Goal: Transaction & Acquisition: Book appointment/travel/reservation

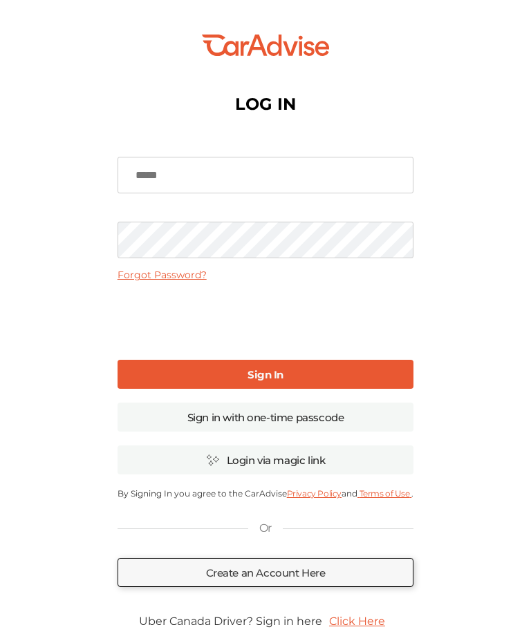
click at [263, 178] on input at bounding box center [265, 175] width 296 height 37
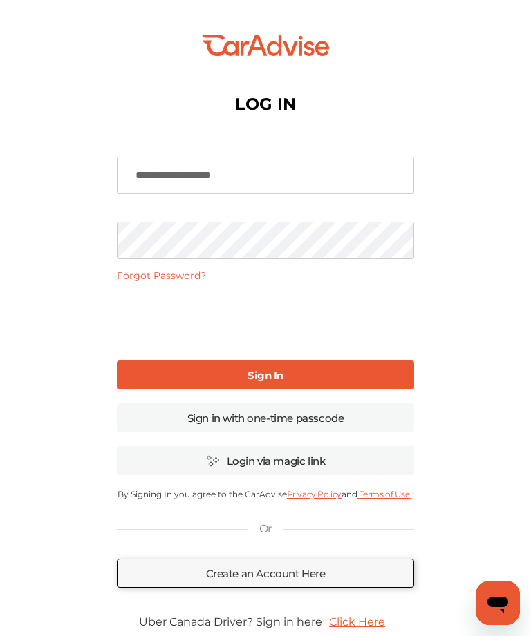
type input "**********"
click at [375, 376] on link "Sign In" at bounding box center [265, 375] width 297 height 29
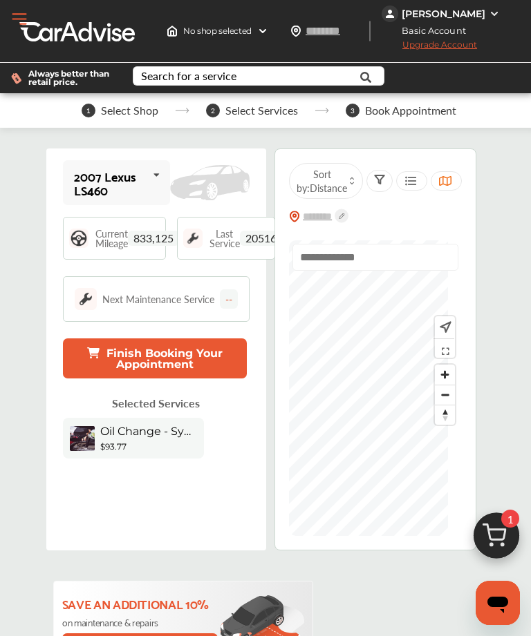
click at [168, 188] on icon at bounding box center [155, 175] width 23 height 30
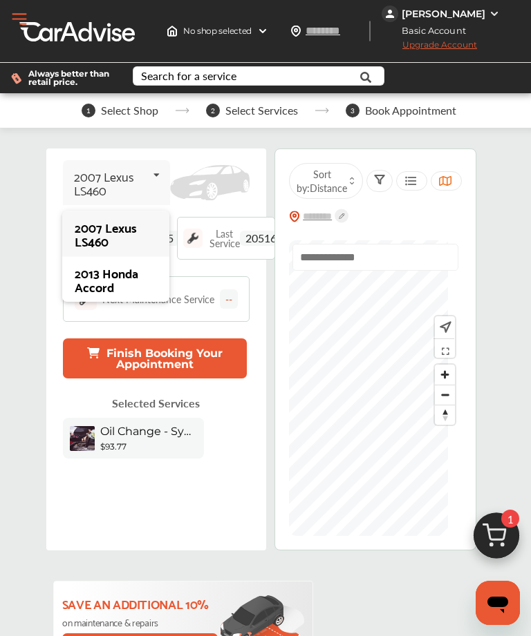
click at [125, 290] on div "2013 Honda Accord" at bounding box center [116, 280] width 82 height 28
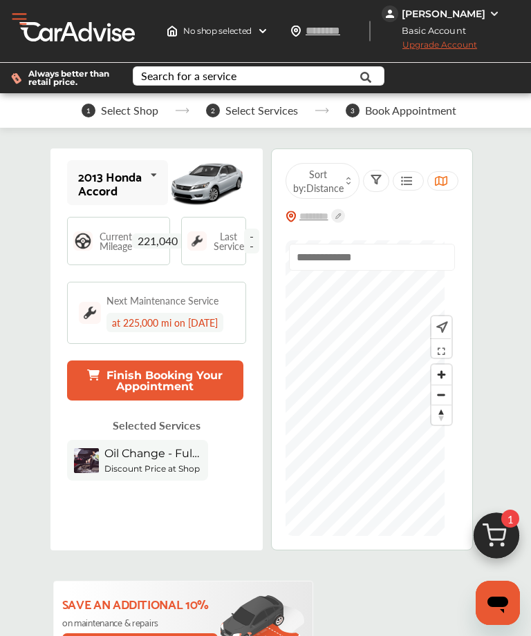
click at [193, 471] on b "Discount Price at Shop" at bounding box center [151, 469] width 95 height 10
click at [169, 457] on span "Oil Change - Full-synthetic" at bounding box center [152, 453] width 97 height 13
click at [209, 377] on button "Finish Booking Your Appointment" at bounding box center [155, 381] width 176 height 40
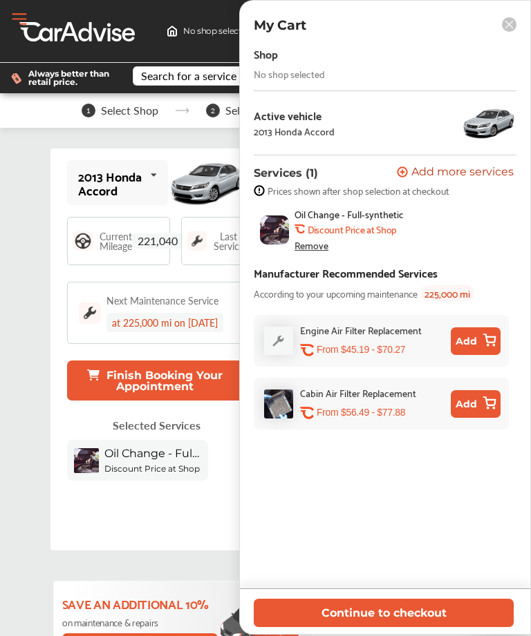
click at [405, 614] on button "Continue to checkout" at bounding box center [384, 613] width 260 height 28
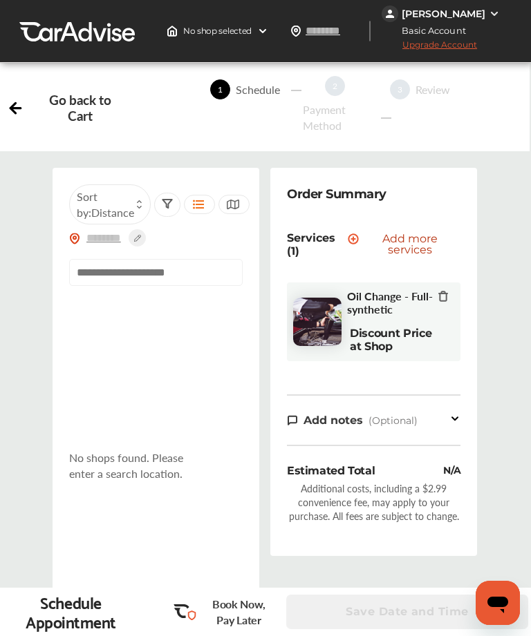
click at [178, 283] on input "text" at bounding box center [155, 272] width 173 height 27
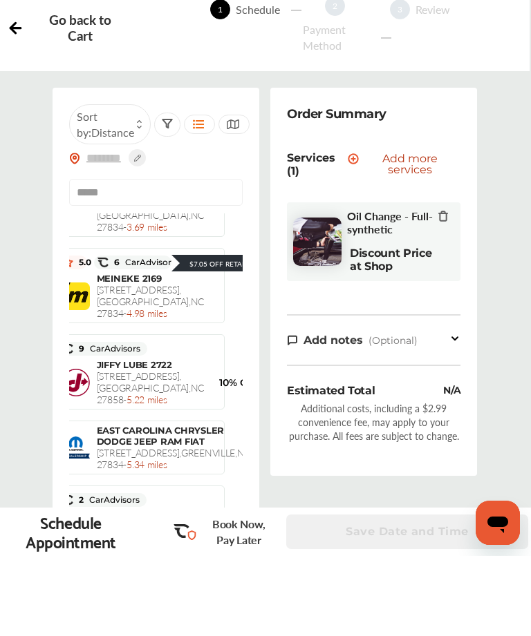
scroll to position [413, 19]
type input "*****"
click at [193, 314] on div "MR. TIRE AUTO SERVICE CENTERS [STREET_ADDRESS] - 3.69 miles $72.15 $85.14" at bounding box center [137, 279] width 158 height 68
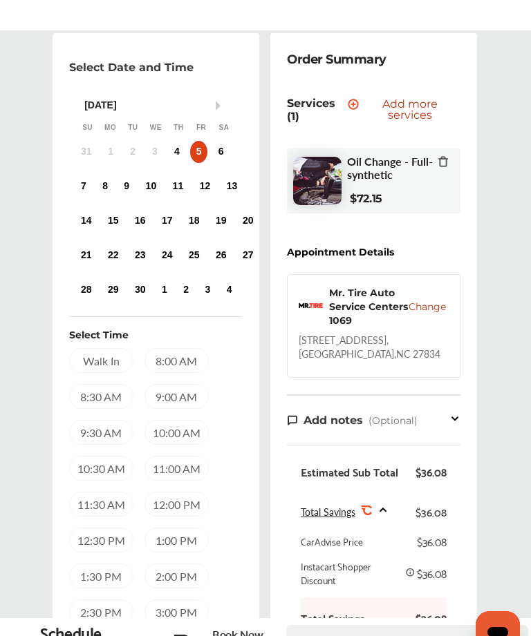
scroll to position [153, 0]
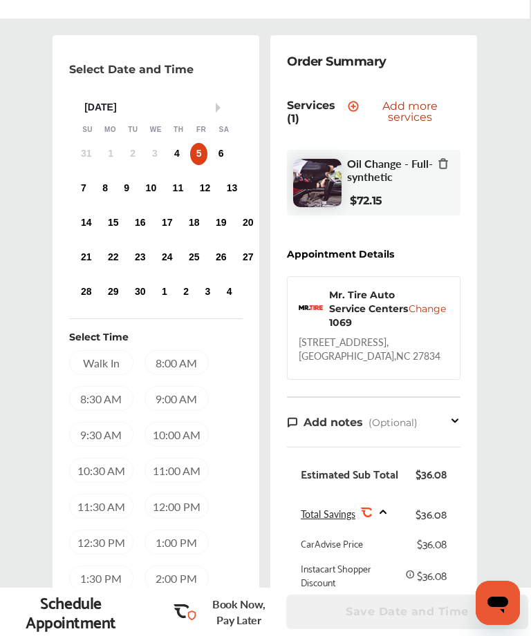
click at [178, 154] on div "4" at bounding box center [177, 154] width 17 height 22
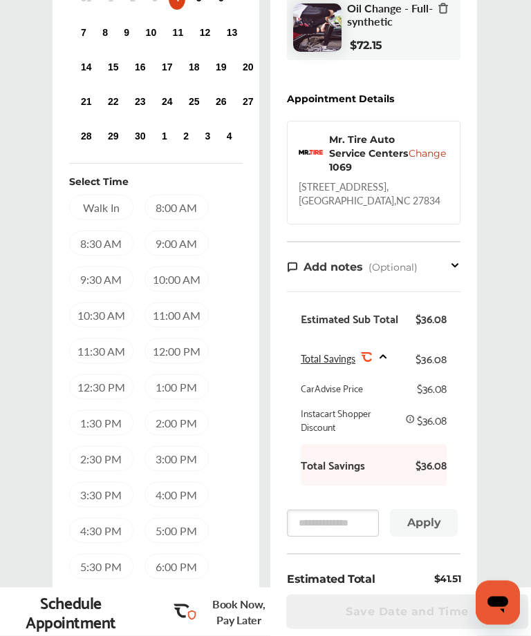
scroll to position [309, 0]
click at [502, 286] on div "Select Date and Time Next Month [DATE] Su Mo Tu We Th Fr Sa 31 1 2 3 4 5 6 7 8 …" at bounding box center [264, 278] width 551 height 796
click at [100, 317] on div "10:30 AM" at bounding box center [101, 315] width 64 height 25
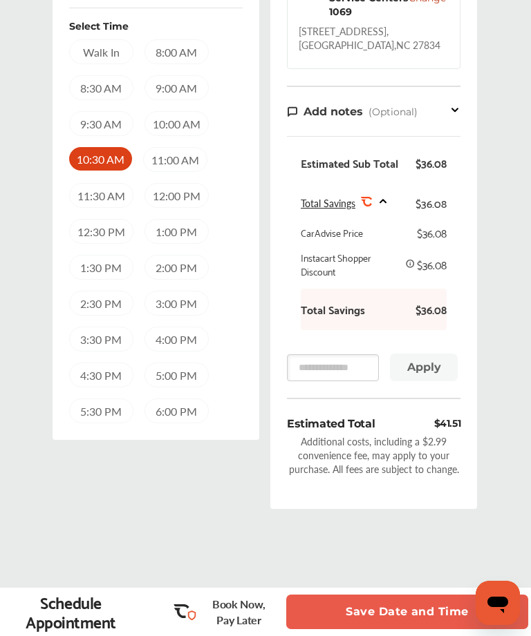
scroll to position [475, 0]
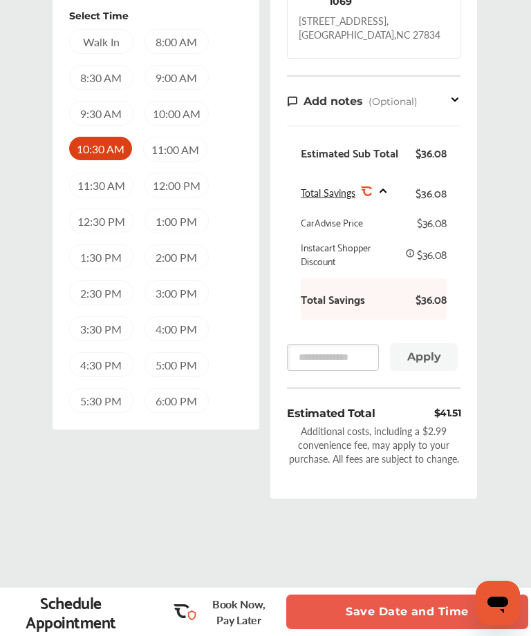
click at [432, 630] on button "Save Date and Time" at bounding box center [407, 612] width 242 height 35
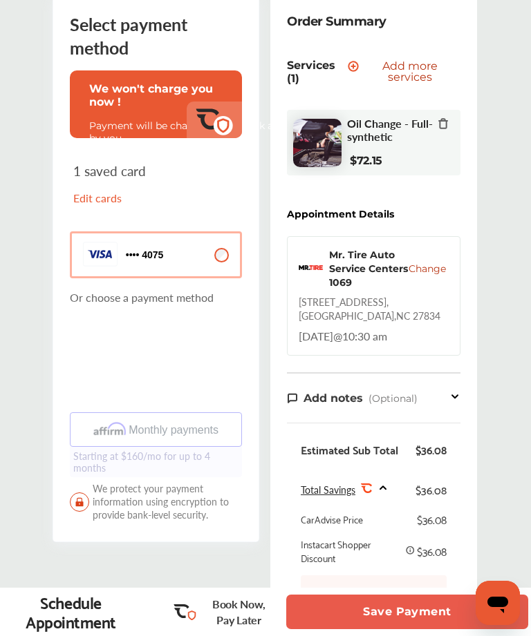
scroll to position [192, 0]
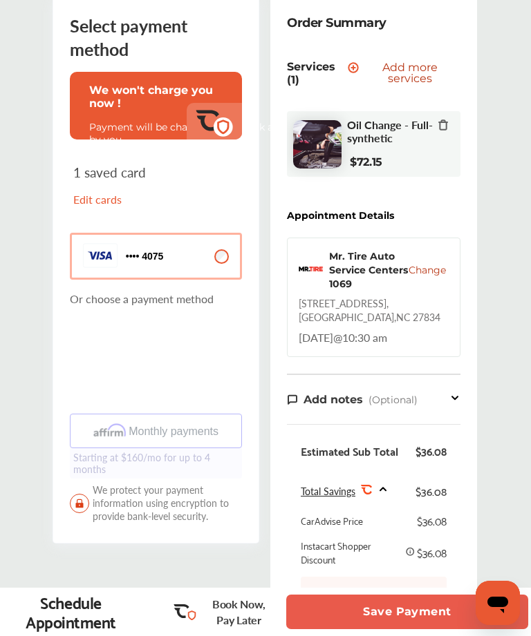
click at [88, 202] on p "Edit cards" at bounding box center [112, 199] width 79 height 16
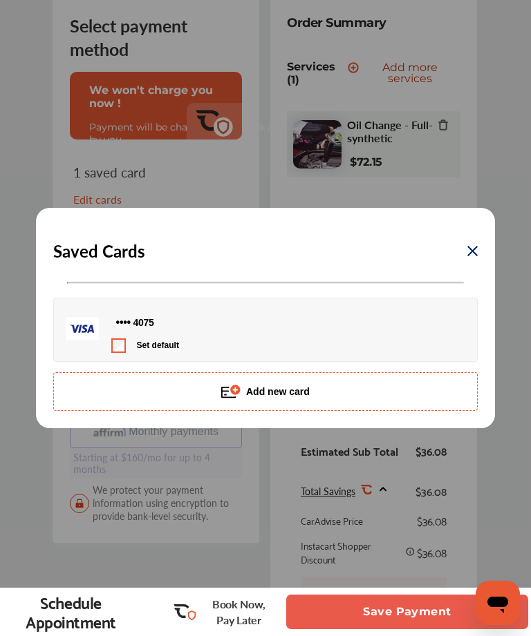
click at [391, 396] on button "Add new card" at bounding box center [265, 391] width 424 height 39
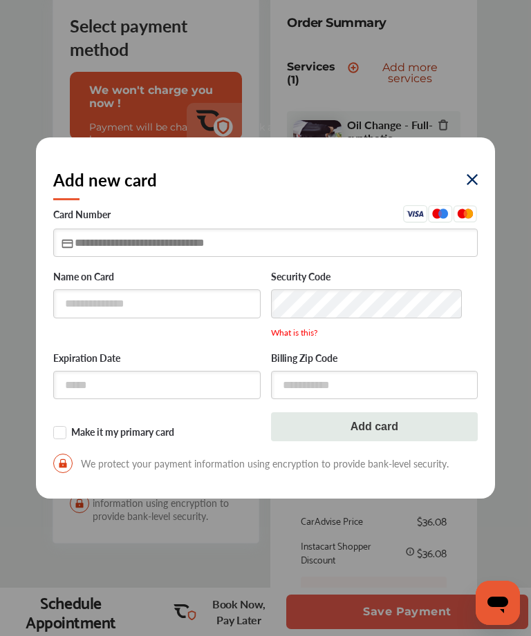
click at [88, 247] on input "text" at bounding box center [265, 243] width 424 height 28
click at [175, 292] on input "text" at bounding box center [156, 304] width 207 height 28
type input "**********"
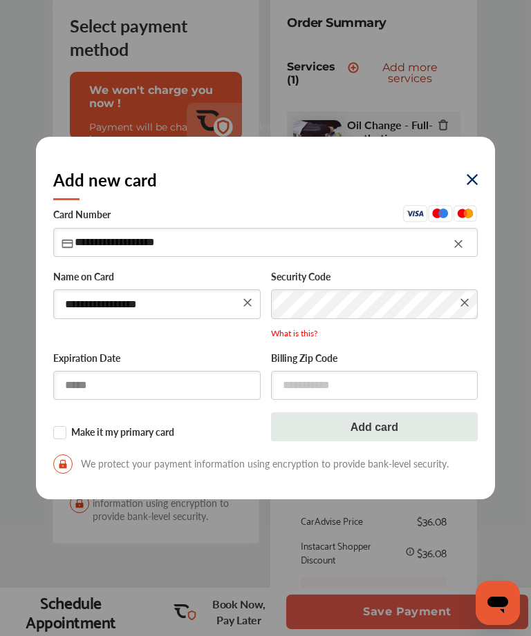
click at [121, 386] on input "text" at bounding box center [156, 385] width 207 height 28
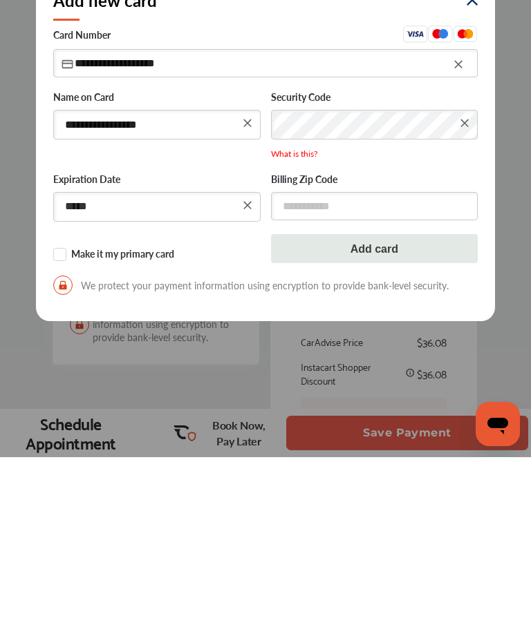
type input "*****"
click at [366, 371] on input "text" at bounding box center [374, 385] width 207 height 28
type input "*****"
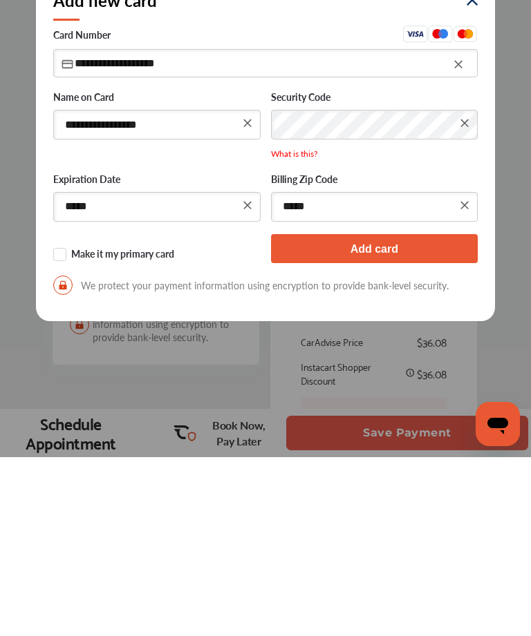
click at [408, 413] on button "Add card" at bounding box center [374, 427] width 207 height 29
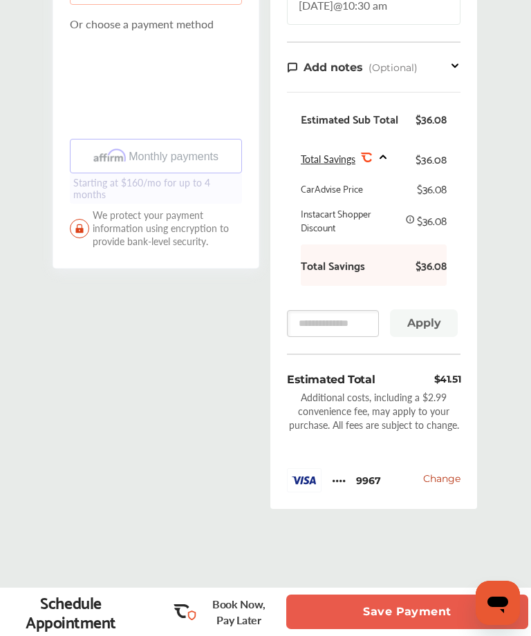
scroll to position [535, 0]
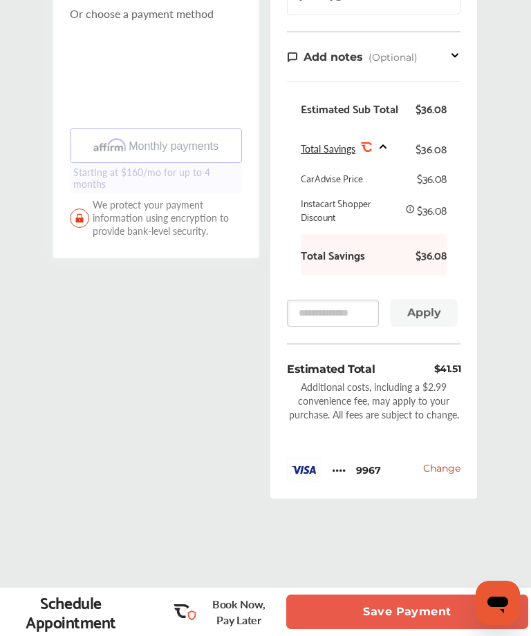
click at [435, 630] on button "Save Payment" at bounding box center [407, 612] width 242 height 35
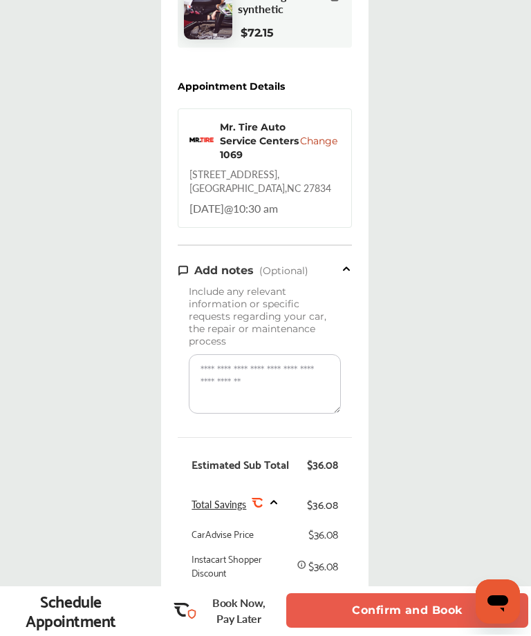
scroll to position [322, 0]
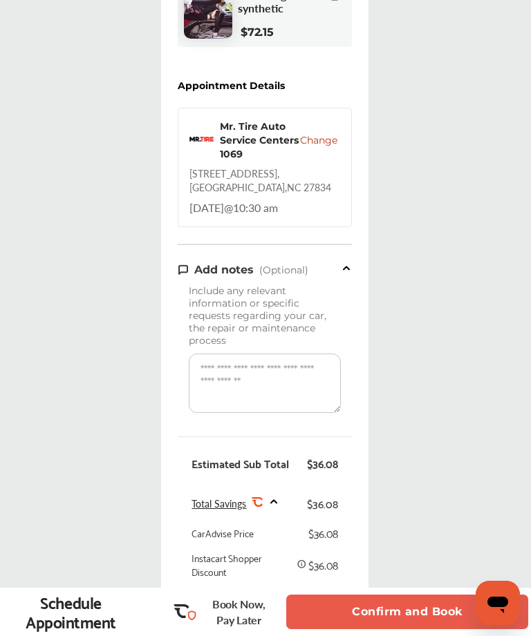
click at [402, 615] on button "Confirm and Book" at bounding box center [407, 612] width 242 height 35
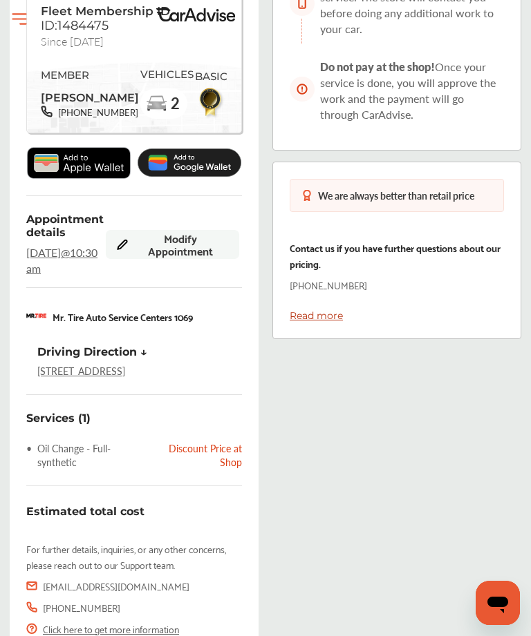
scroll to position [73, 0]
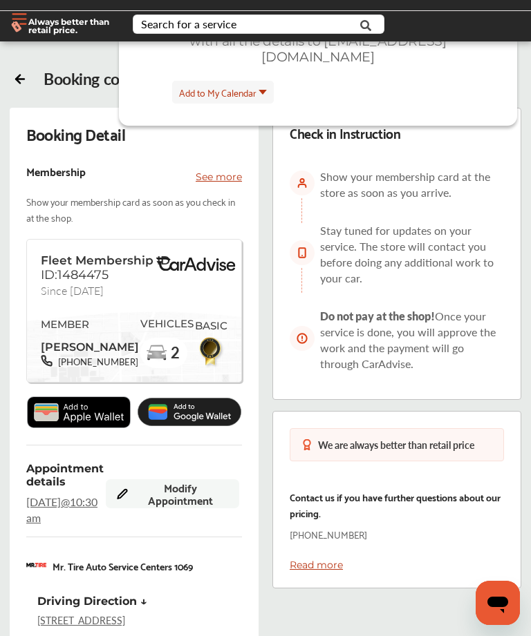
click at [86, 428] on img at bounding box center [79, 413] width 104 height 32
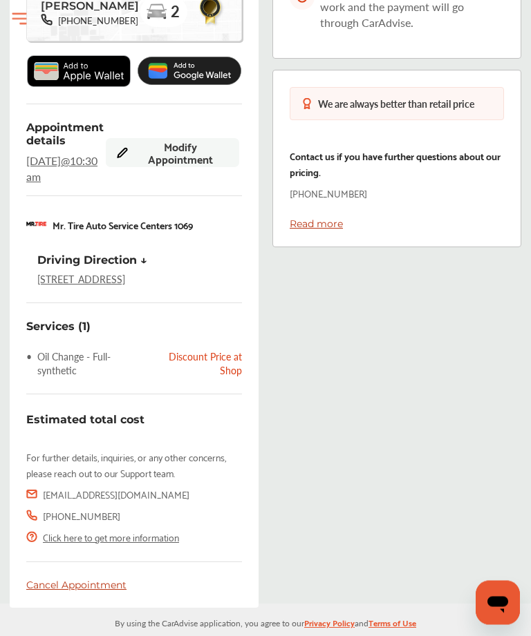
scroll to position [422, 0]
